Goal: Information Seeking & Learning: Learn about a topic

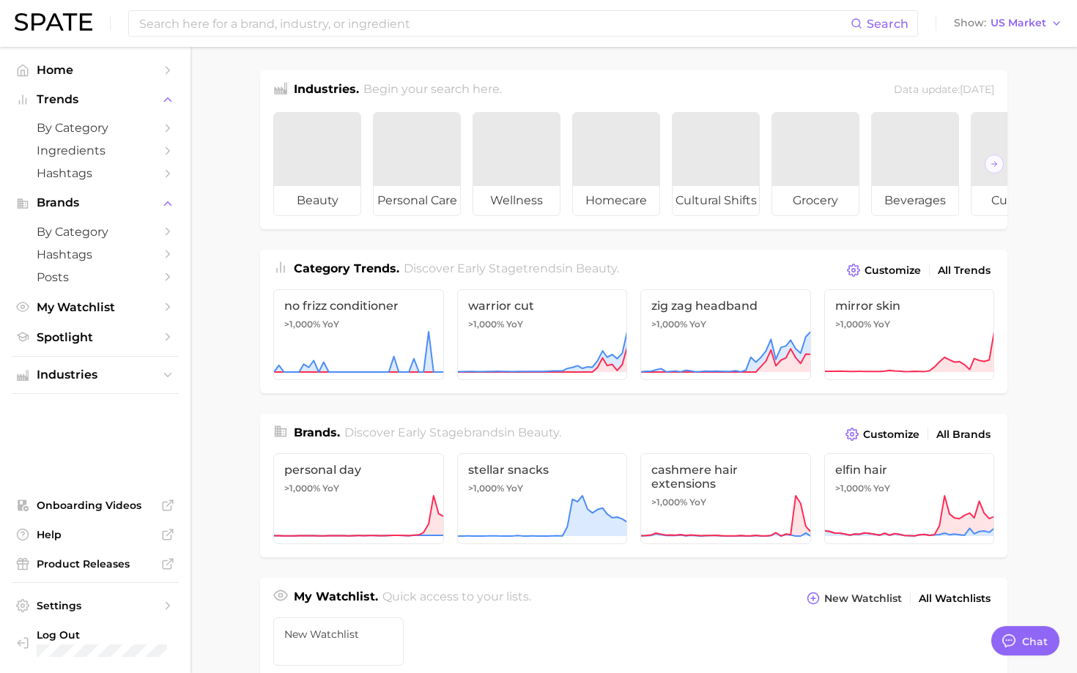
type textarea "x"
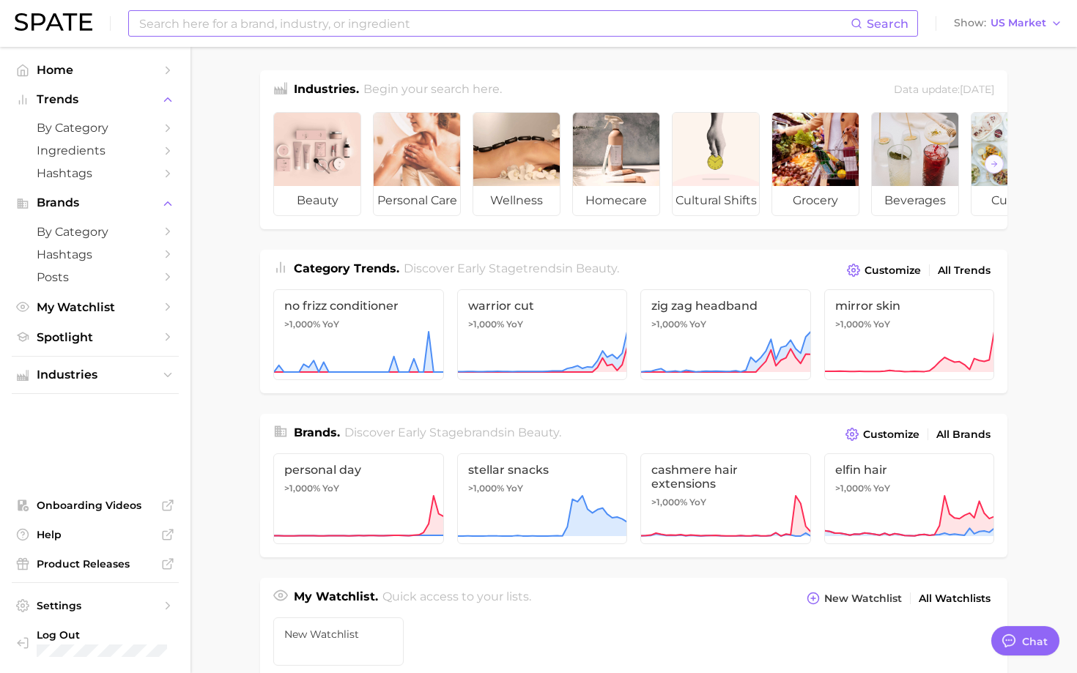
click at [267, 25] on input at bounding box center [494, 23] width 713 height 25
type input "soft-life"
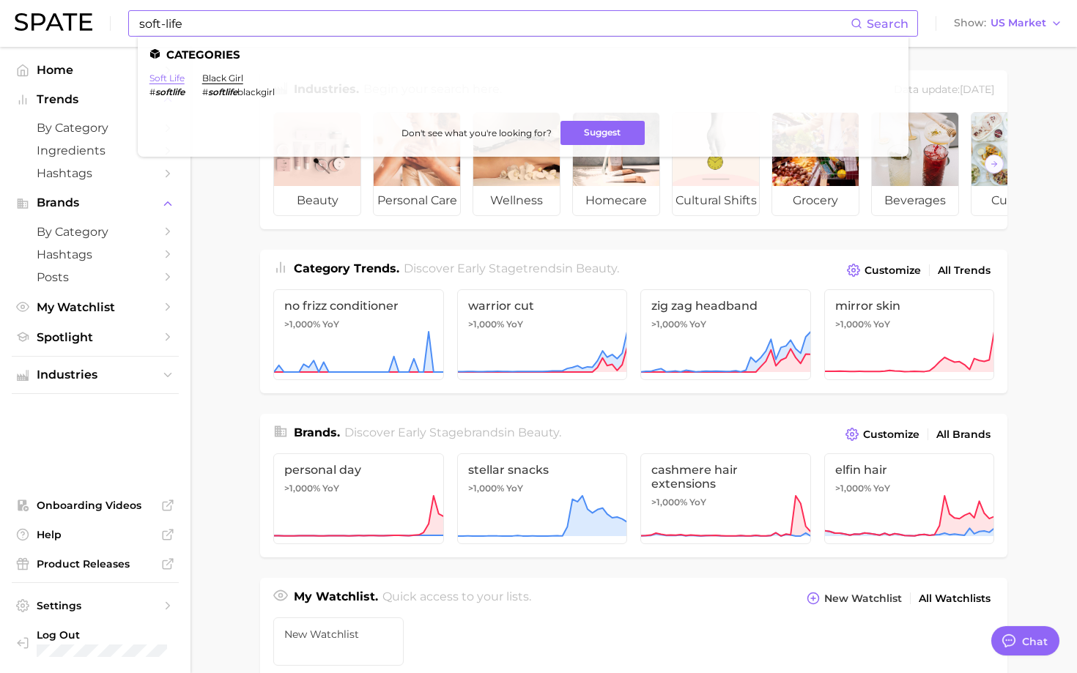
click at [163, 74] on link "soft life" at bounding box center [166, 78] width 35 height 11
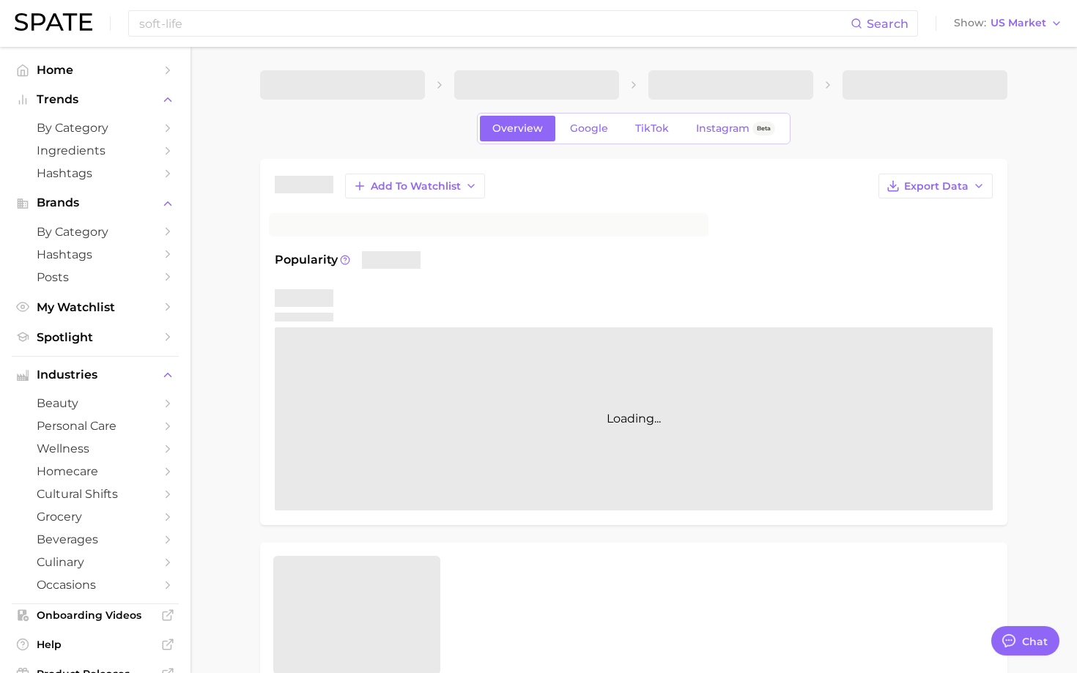
type textarea "x"
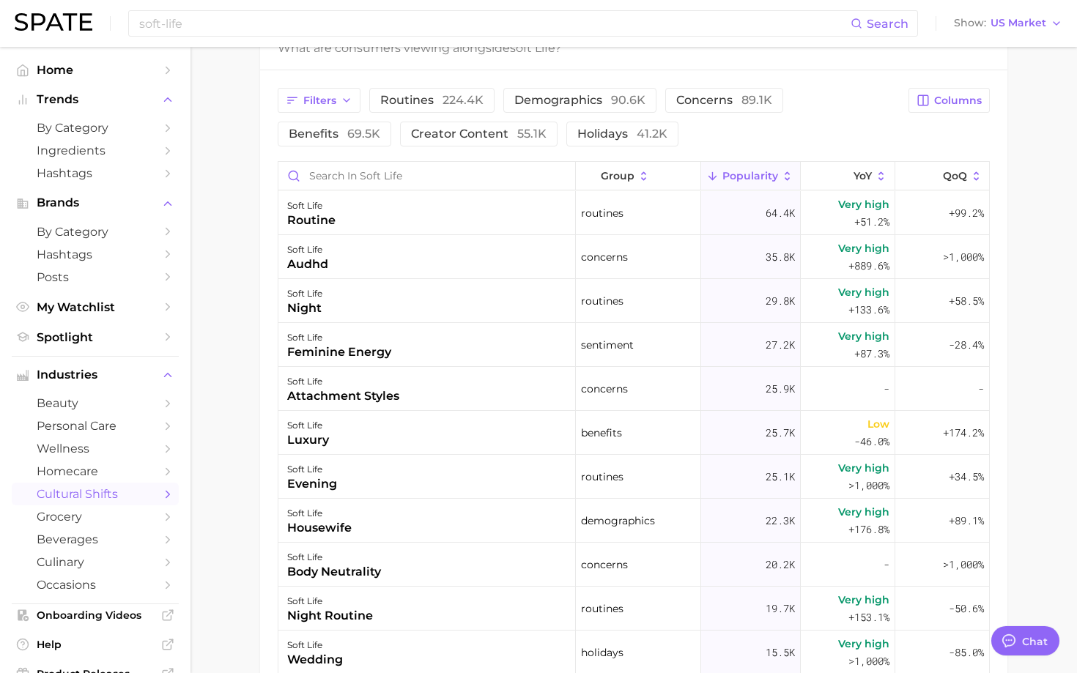
scroll to position [758, 0]
